Goal: Task Accomplishment & Management: Manage account settings

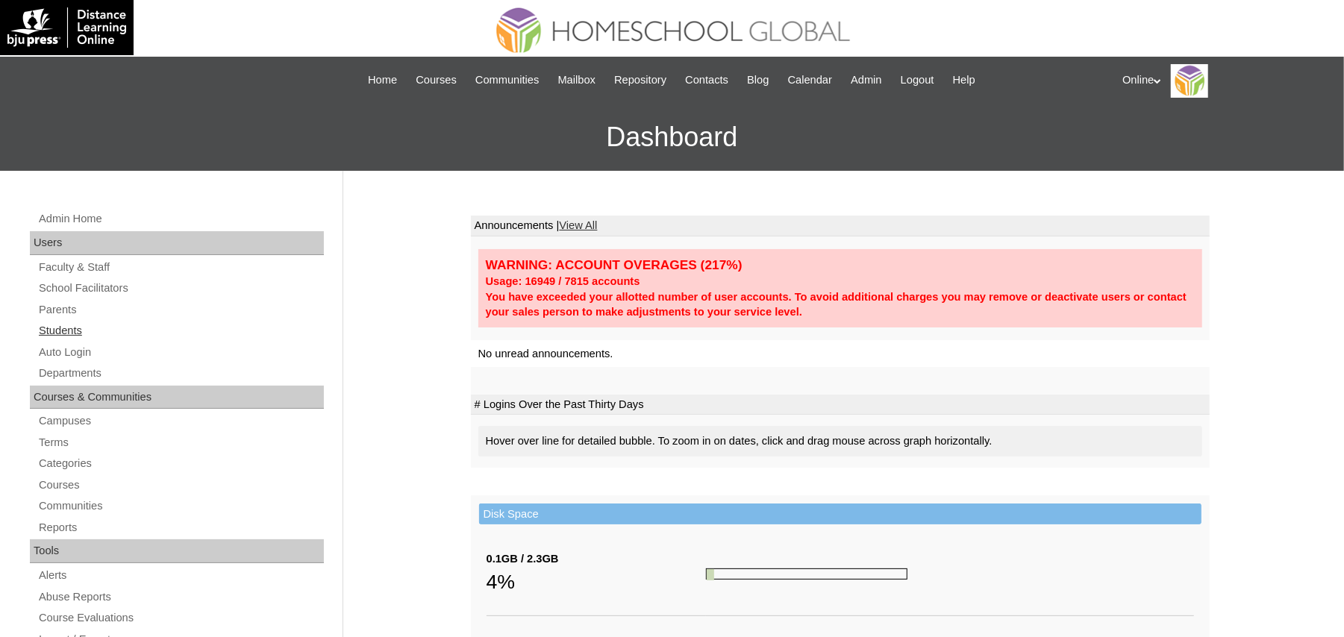
click at [69, 326] on link "Students" at bounding box center [180, 331] width 286 height 19
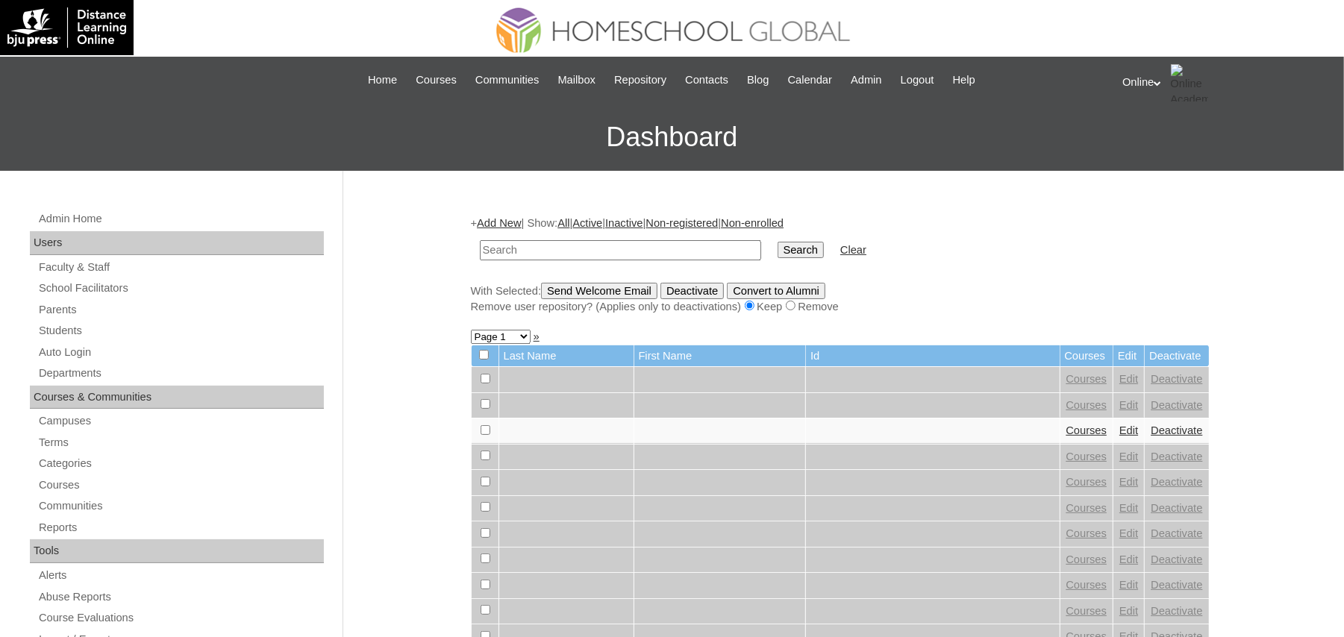
click at [537, 251] on input "text" at bounding box center [620, 250] width 281 height 20
type input "HG239OACAD2025"
click at [777, 248] on input "Search" at bounding box center [800, 250] width 46 height 16
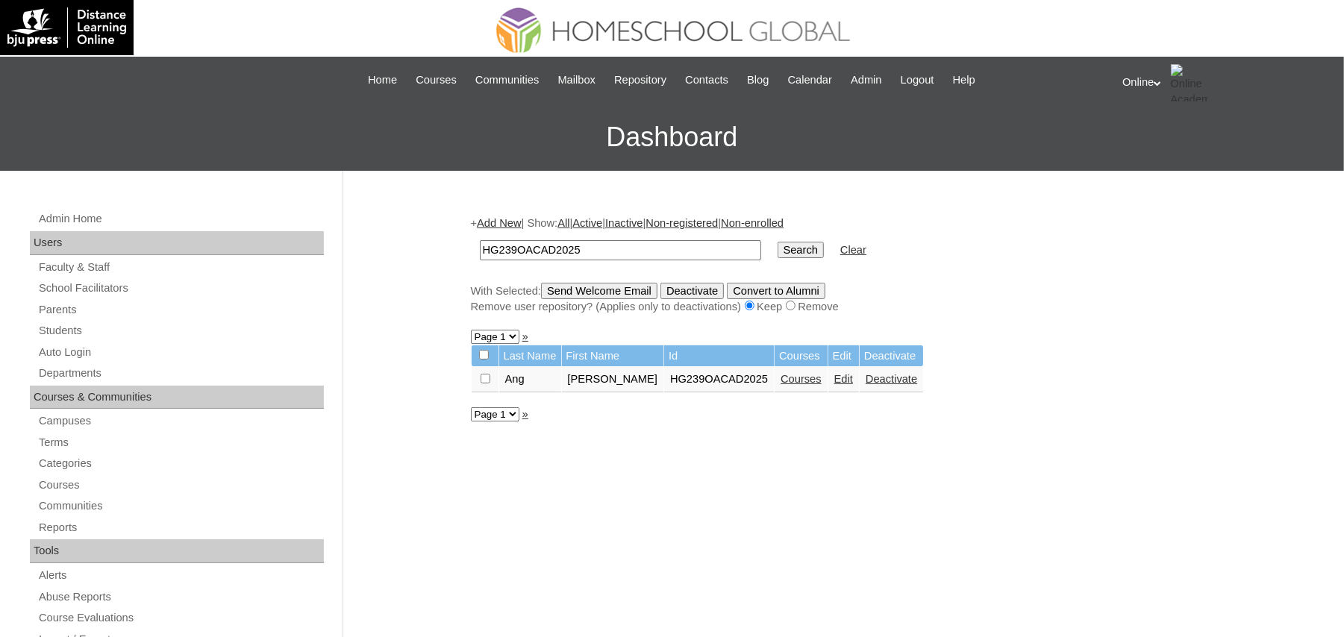
click at [834, 374] on link "Edit" at bounding box center [843, 379] width 19 height 12
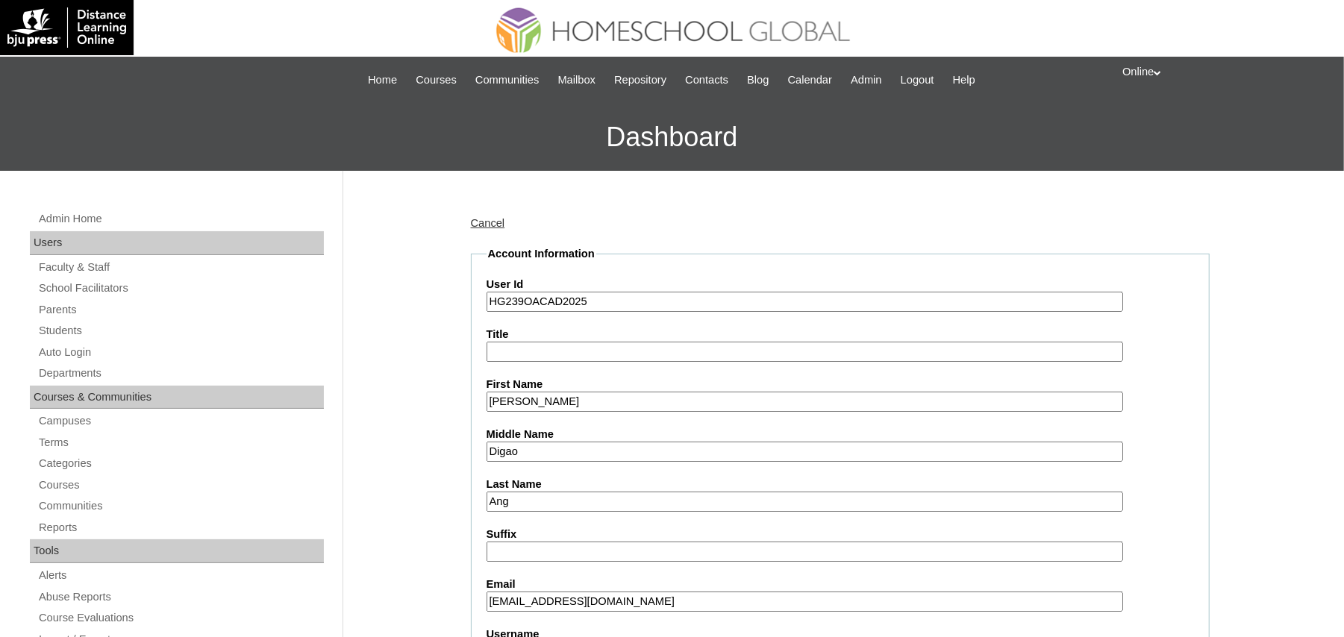
scroll to position [298, 0]
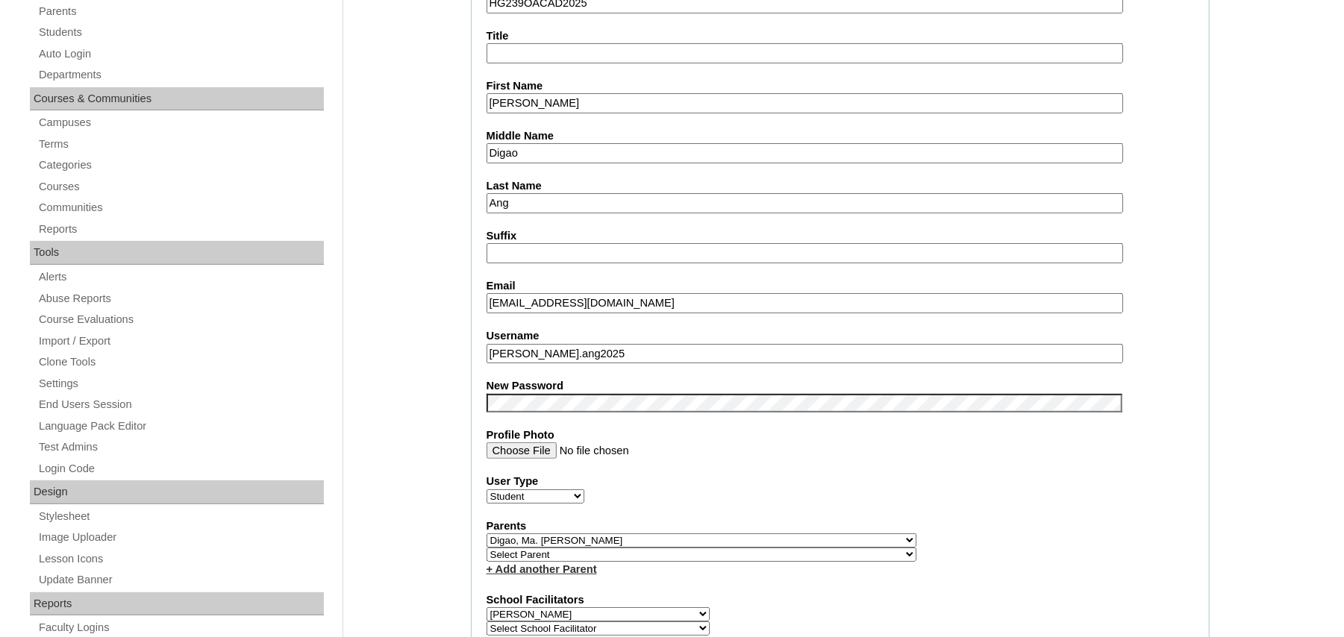
click at [1068, 518] on label "Parents" at bounding box center [839, 526] width 707 height 16
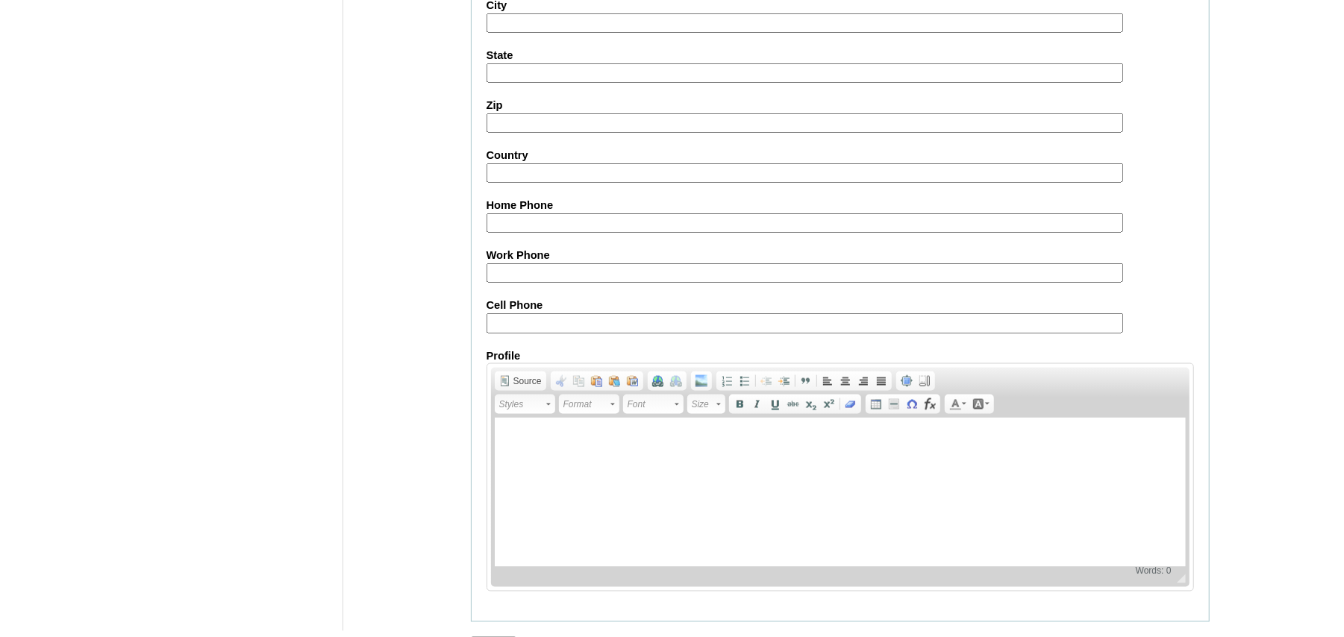
scroll to position [1617, 0]
click at [474, 636] on input "Submit" at bounding box center [494, 644] width 46 height 16
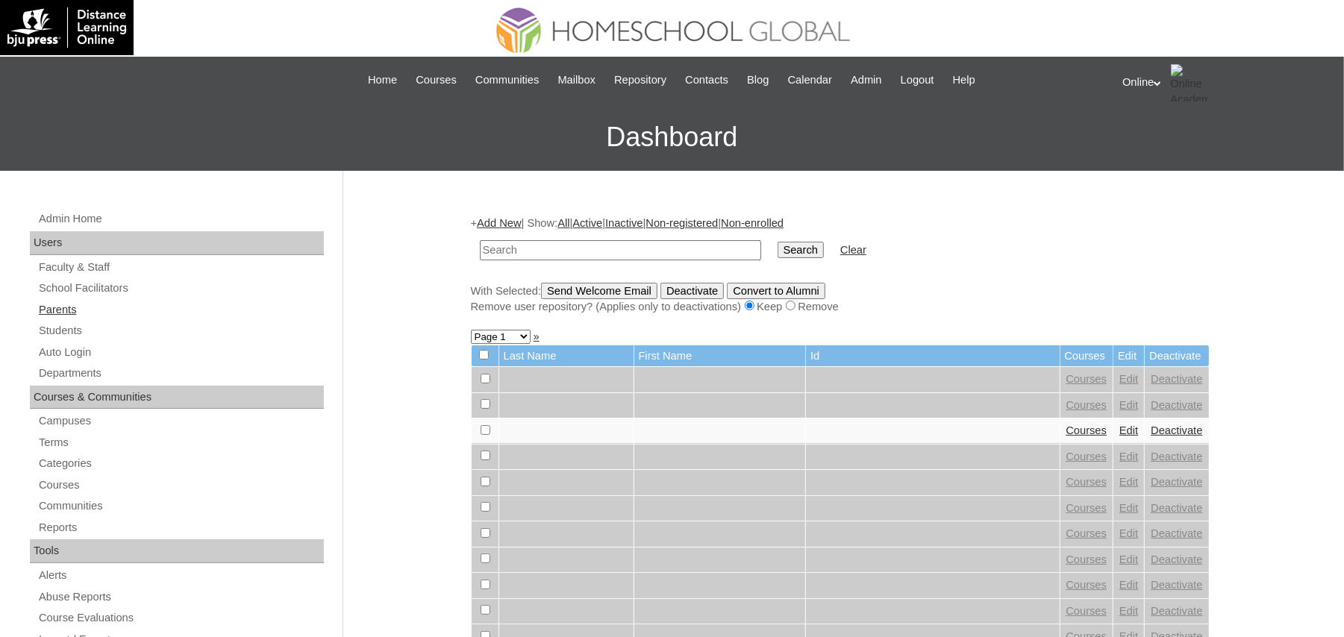
click at [97, 314] on link "Parents" at bounding box center [180, 310] width 286 height 19
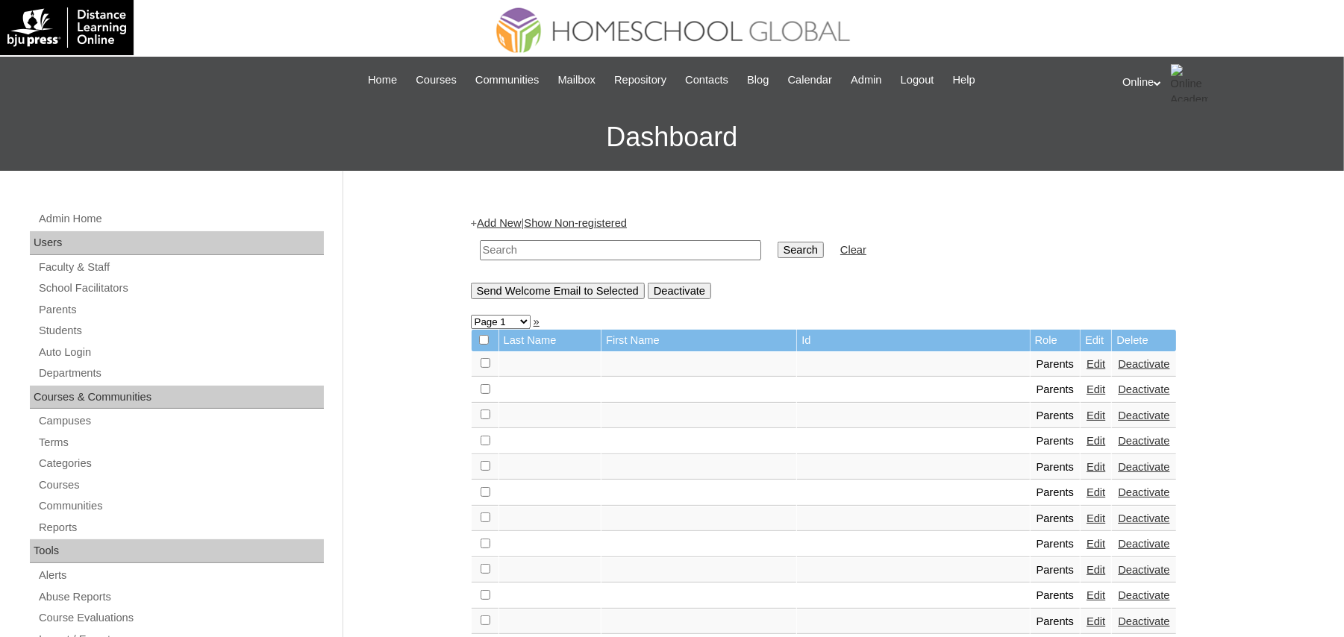
click at [606, 248] on input "text" at bounding box center [620, 250] width 281 height 20
paste input "HGP0195-OACAD2025"
type input "HGP0195-OACAD2025"
click at [777, 243] on input "Search" at bounding box center [800, 250] width 46 height 16
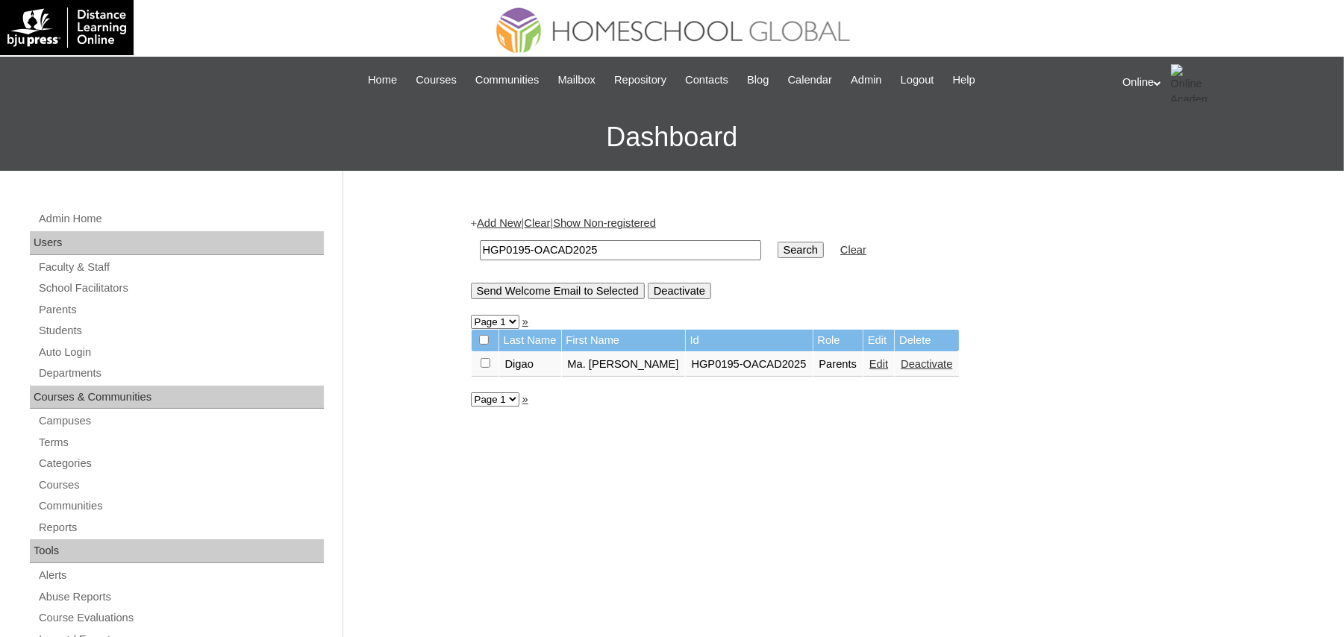
click at [872, 361] on link "Edit" at bounding box center [878, 364] width 19 height 12
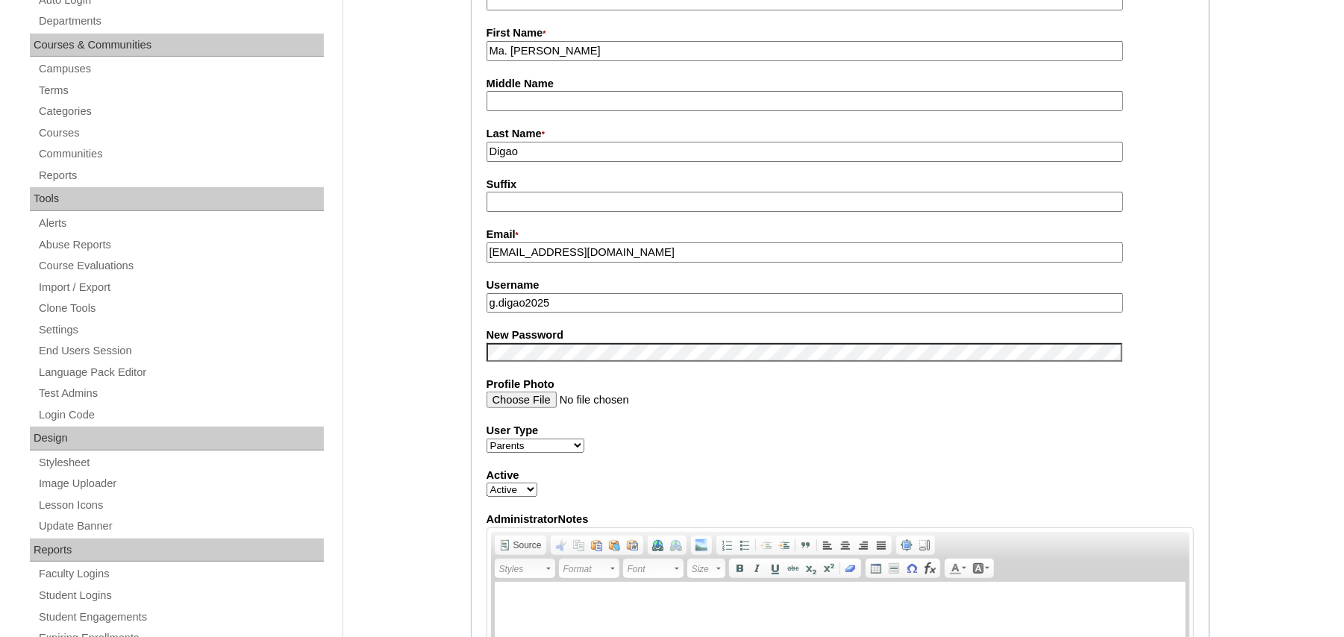
scroll to position [398, 0]
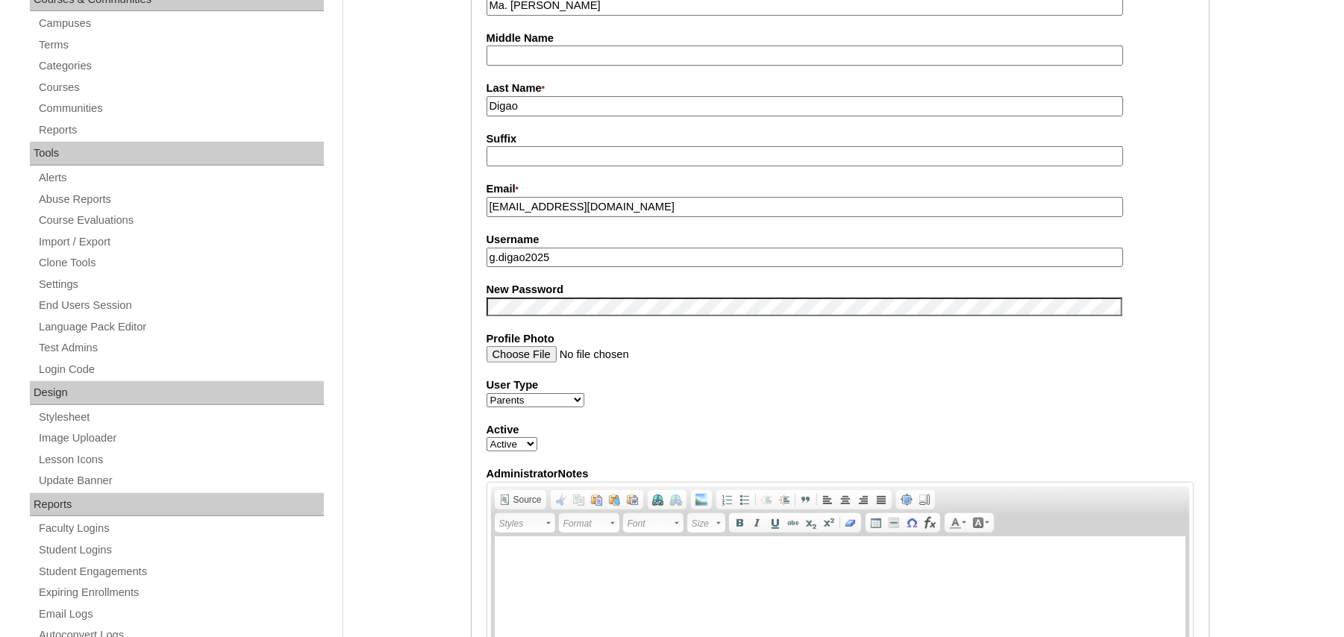
click at [780, 404] on fieldset "Account Information User Id * HGP0195-OACAD2025 Title First Name * Ma. Gianna V…" at bounding box center [840, 295] width 739 height 892
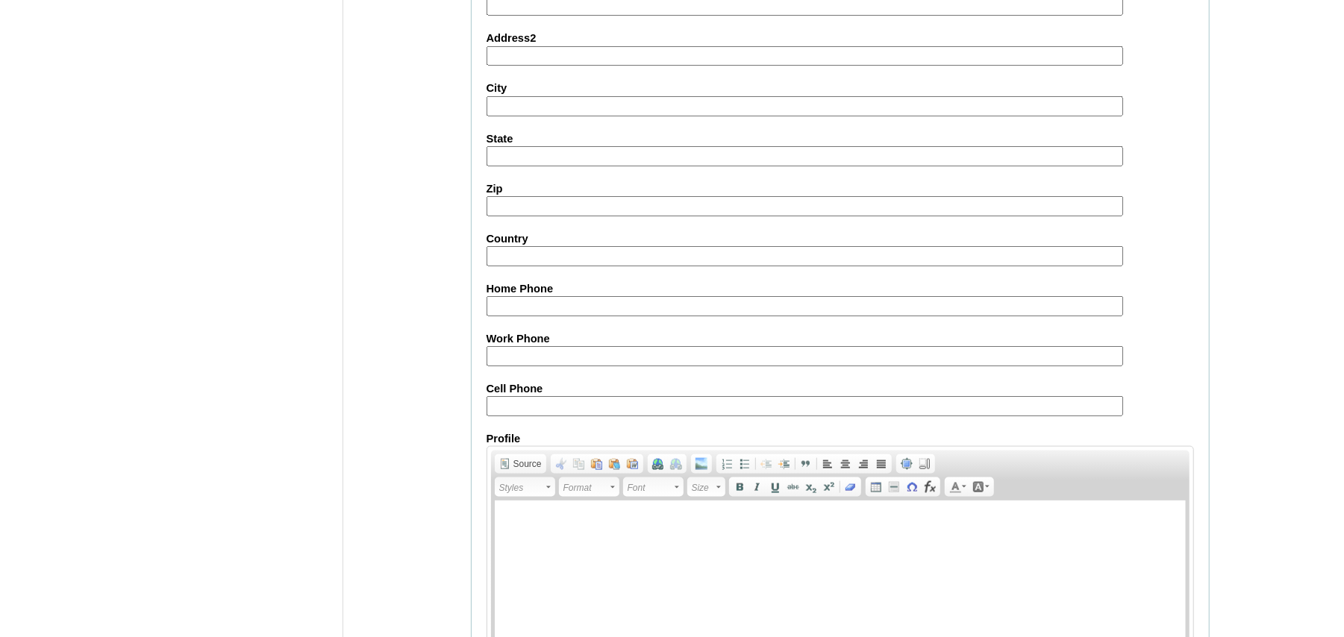
scroll to position [1302, 0]
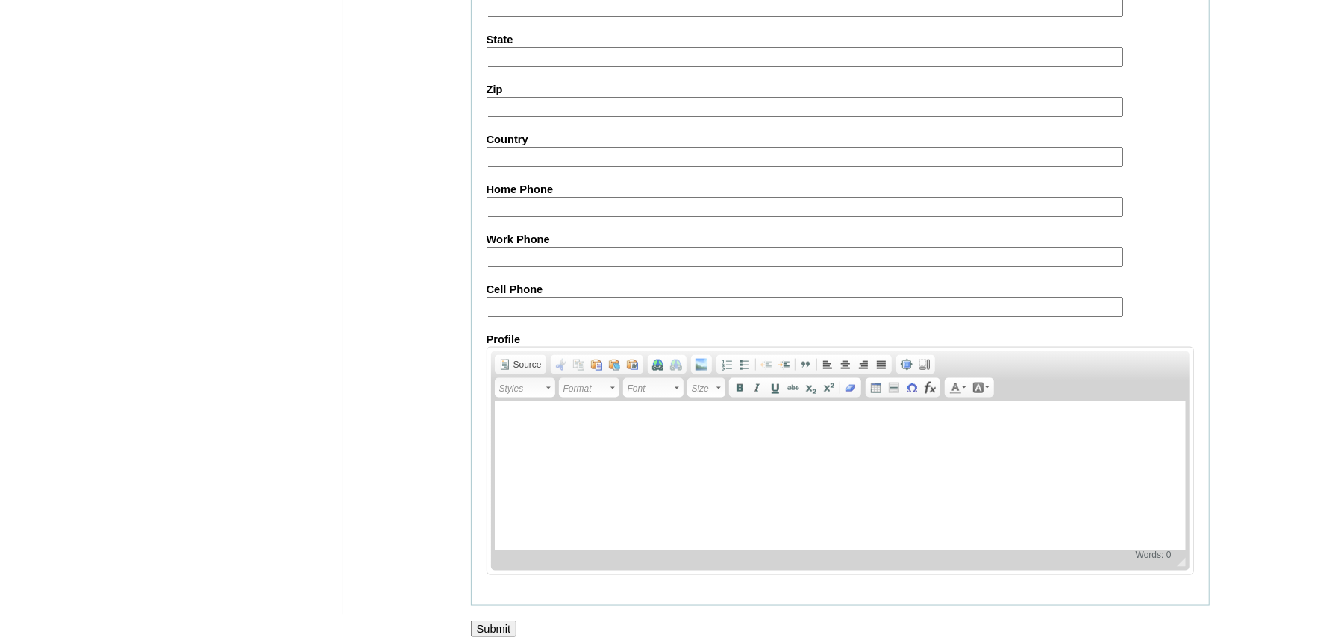
click at [474, 621] on input "Submit" at bounding box center [494, 629] width 46 height 16
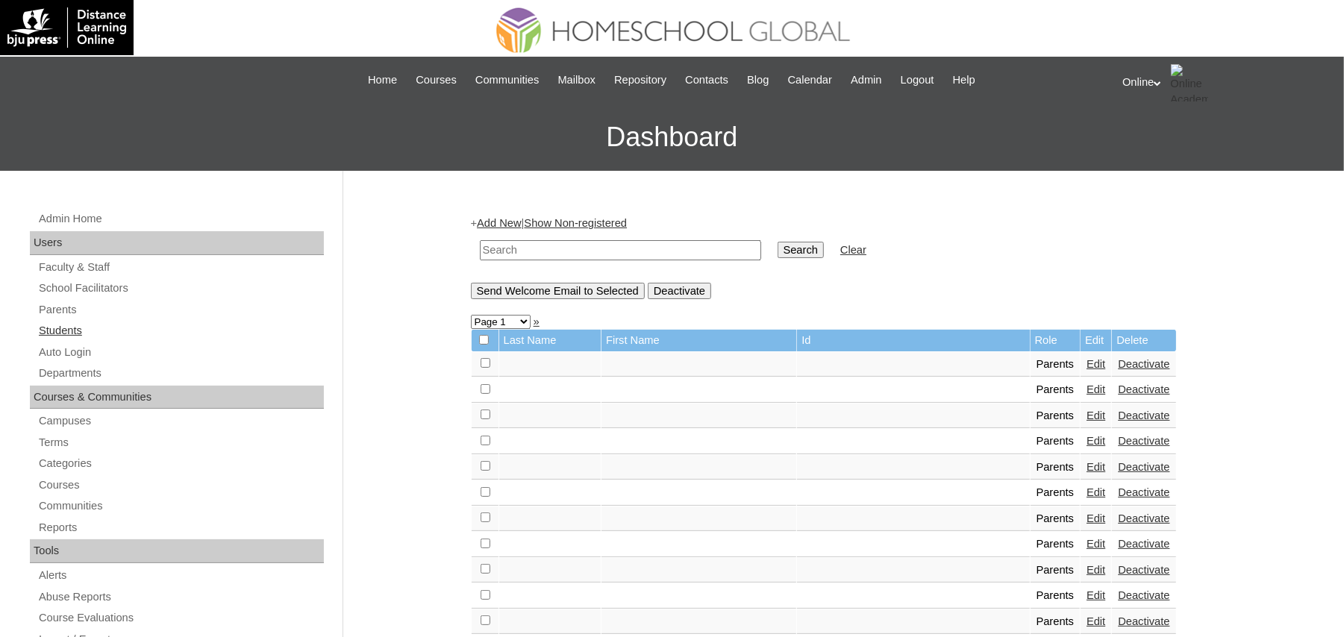
click at [66, 335] on link "Students" at bounding box center [180, 331] width 286 height 19
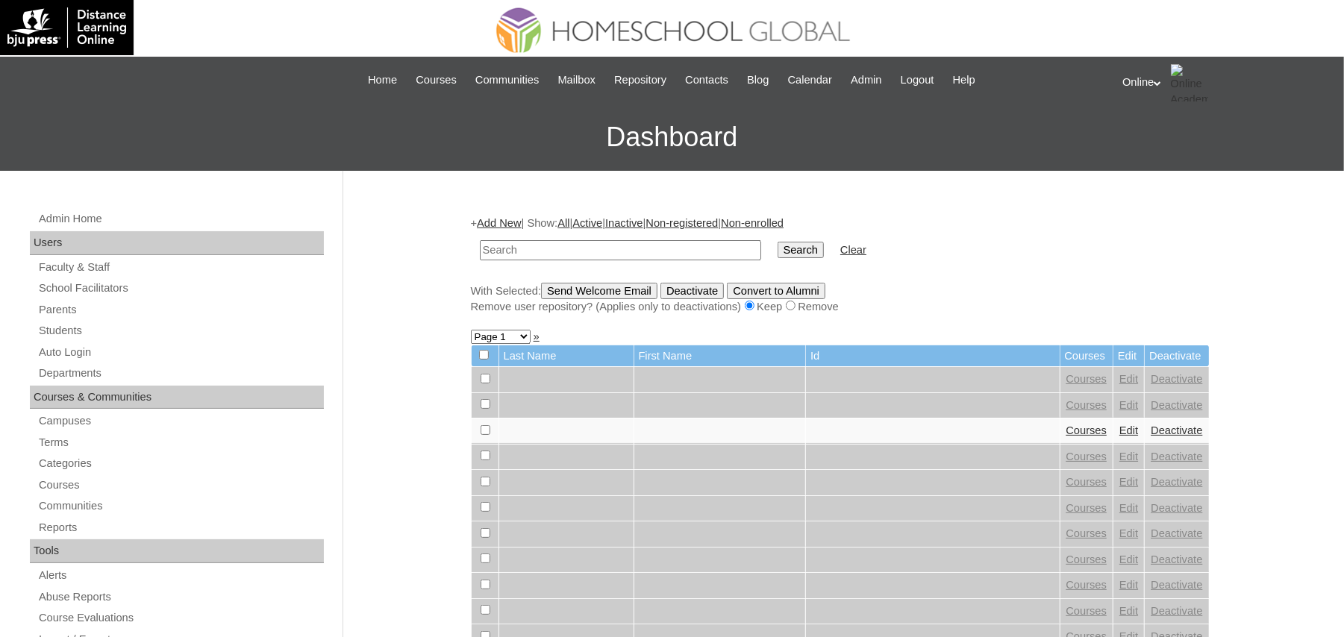
click at [639, 251] on input "text" at bounding box center [620, 250] width 281 height 20
paste input "HG239OACAD2025"
type input "HG239OACAD2025"
click at [777, 246] on input "Search" at bounding box center [800, 250] width 46 height 16
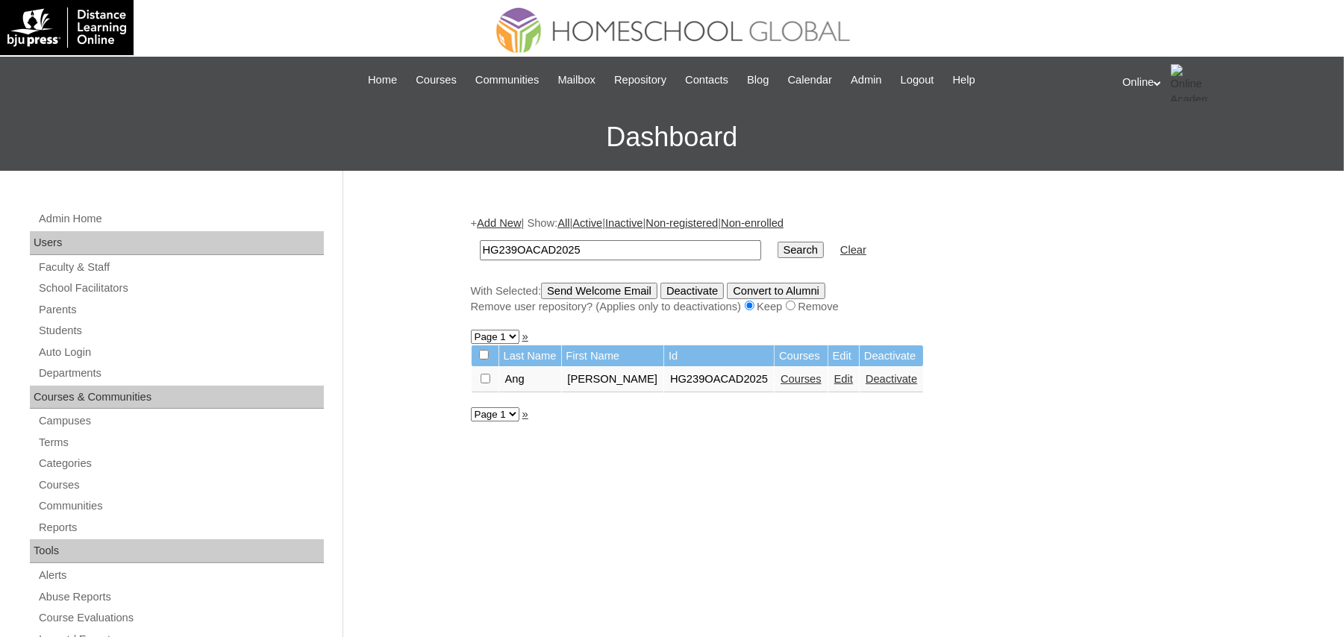
click at [786, 379] on link "Courses" at bounding box center [800, 379] width 41 height 12
